Goal: Obtain resource: Obtain resource

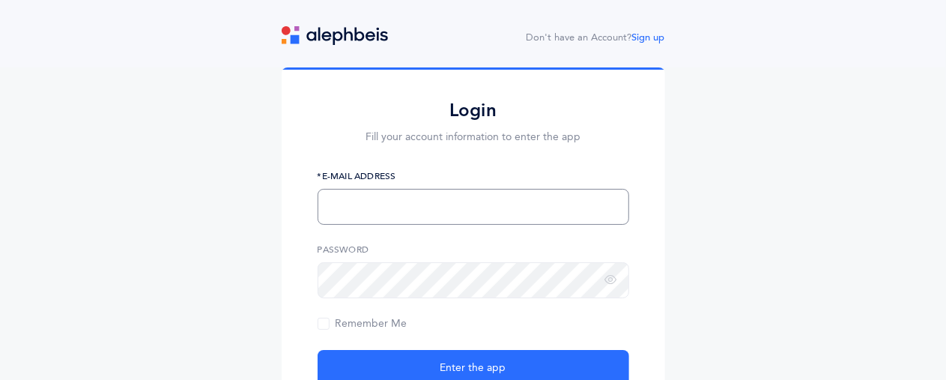
click at [470, 205] on input "text" at bounding box center [474, 207] width 312 height 36
type input "[EMAIL_ADDRESS][DOMAIN_NAME]"
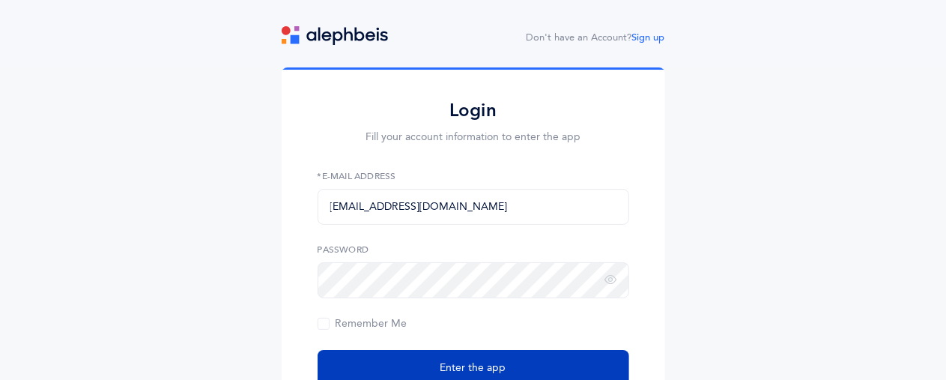
click at [416, 360] on button "Enter the app" at bounding box center [474, 368] width 312 height 36
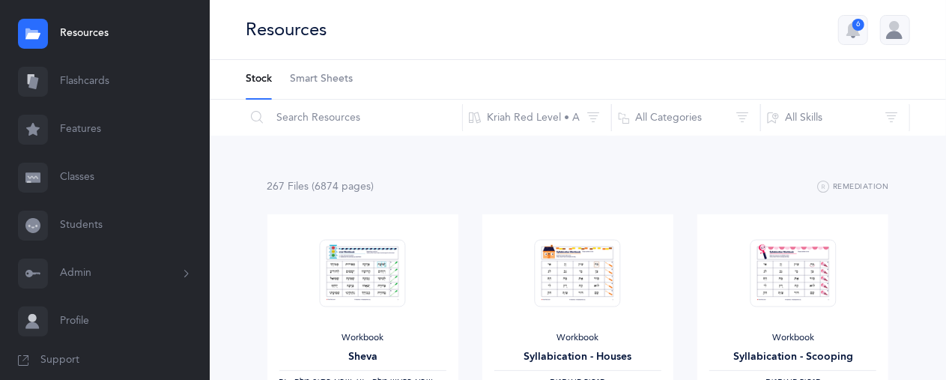
scroll to position [72, 0]
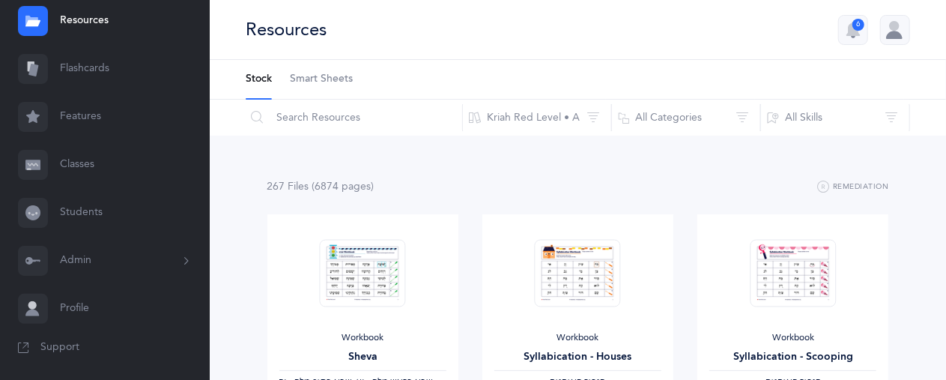
click at [67, 347] on span "Support" at bounding box center [59, 347] width 39 height 15
click at [111, 23] on link "Resources" at bounding box center [105, 21] width 210 height 48
click at [331, 123] on input "text" at bounding box center [354, 118] width 218 height 36
type input "guide"
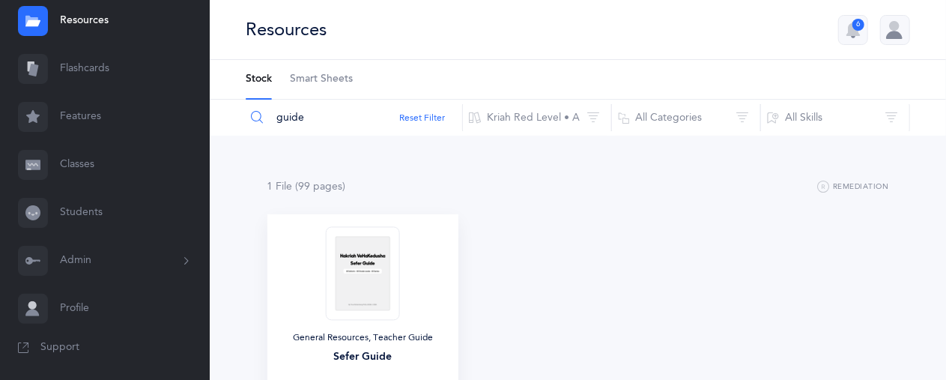
click at [373, 286] on img at bounding box center [362, 273] width 73 height 94
click at [358, 349] on div "Sefer Guide" at bounding box center [362, 357] width 167 height 16
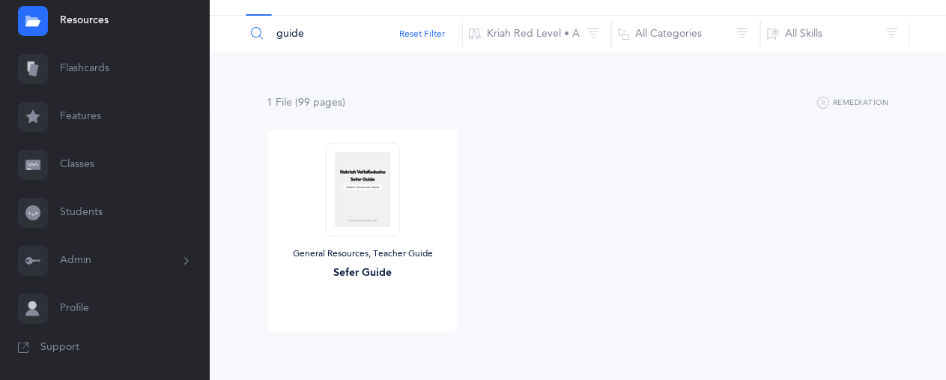
scroll to position [136, 0]
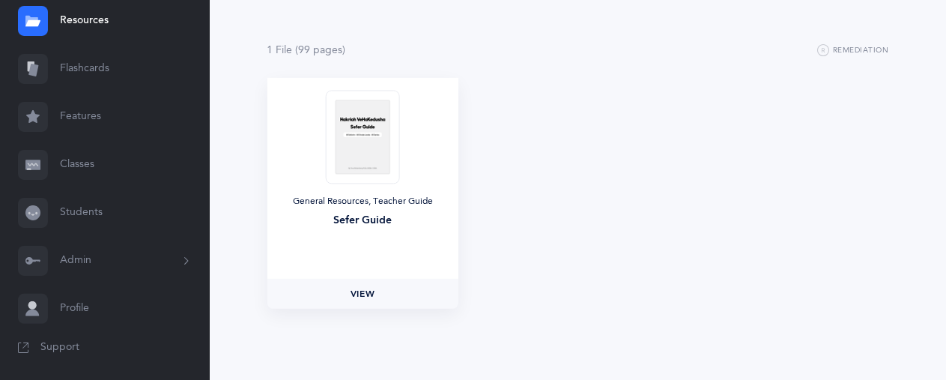
click at [313, 285] on link "View" at bounding box center [362, 294] width 191 height 30
click at [61, 347] on span "Support" at bounding box center [59, 347] width 39 height 15
click at [115, 26] on link "Resources" at bounding box center [105, 21] width 210 height 48
click at [379, 297] on link "View" at bounding box center [362, 294] width 191 height 30
click at [210, 91] on div "1 File (99 page s ) Remediation General Resources, Teacher Guide Sefer Guide Vi…" at bounding box center [578, 189] width 736 height 381
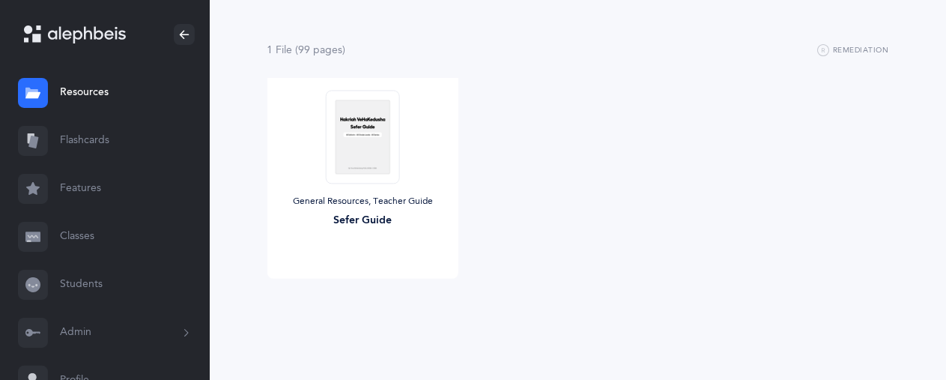
scroll to position [72, 0]
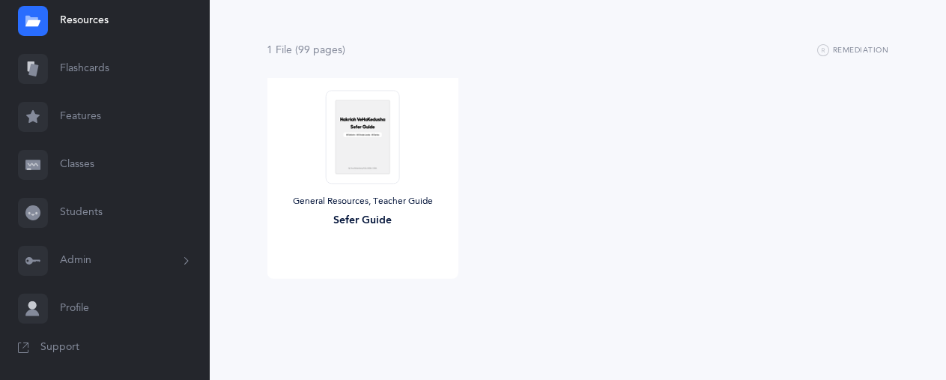
click at [820, 202] on div "General Resources, Teacher Guide Sefer Guide View" at bounding box center [578, 199] width 646 height 243
